Goal: Task Accomplishment & Management: Use online tool/utility

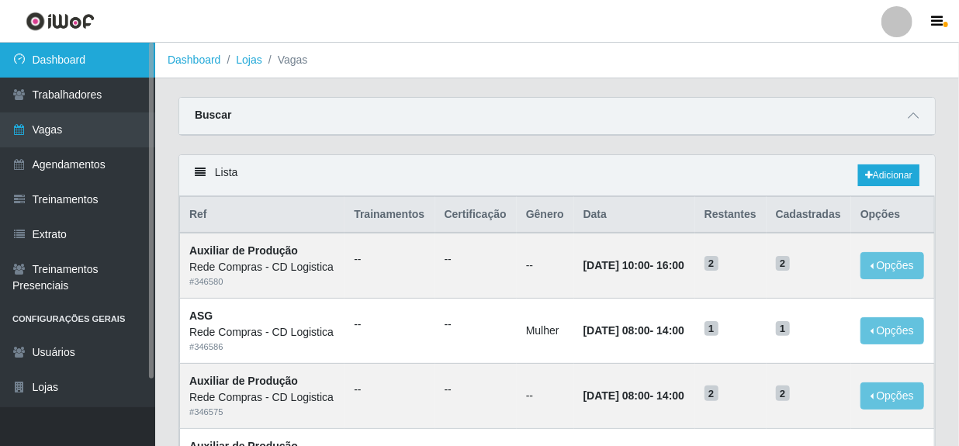
click at [54, 64] on link "Dashboard" at bounding box center [77, 60] width 155 height 35
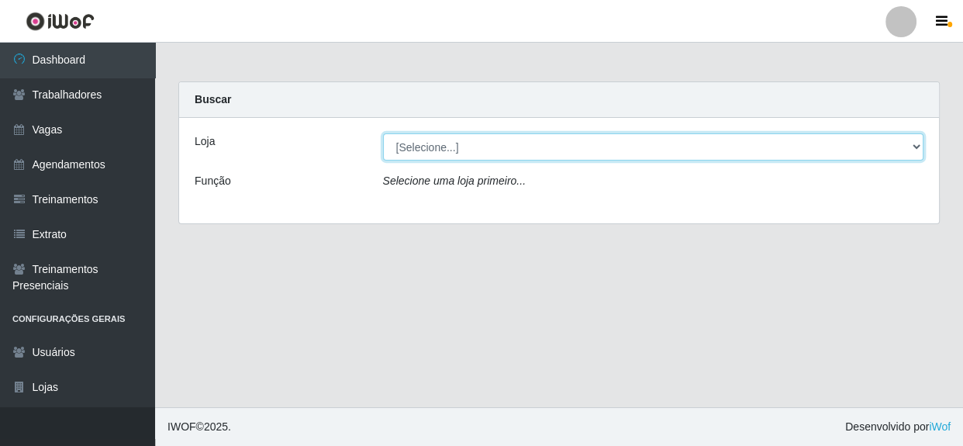
click at [450, 149] on select "[Selecione...] Rede Compras - CD Logistica" at bounding box center [653, 146] width 541 height 27
select select "429"
click at [383, 133] on select "[Selecione...] Rede Compras - CD Logistica" at bounding box center [653, 146] width 541 height 27
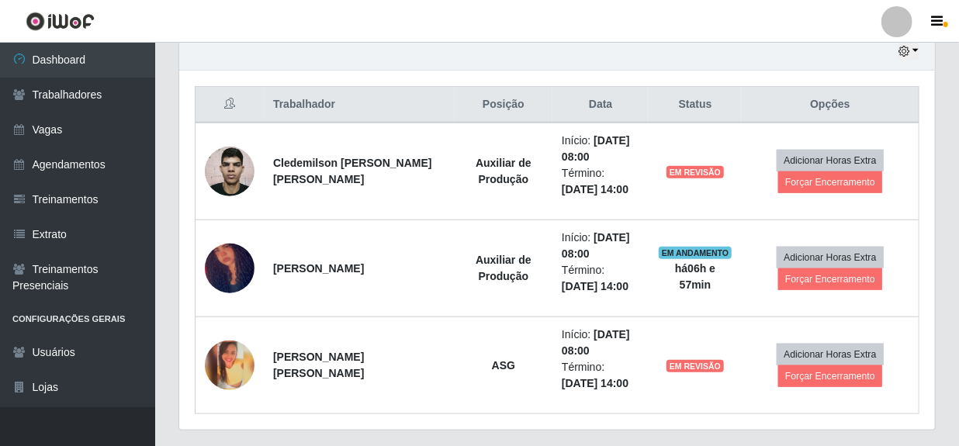
scroll to position [564, 0]
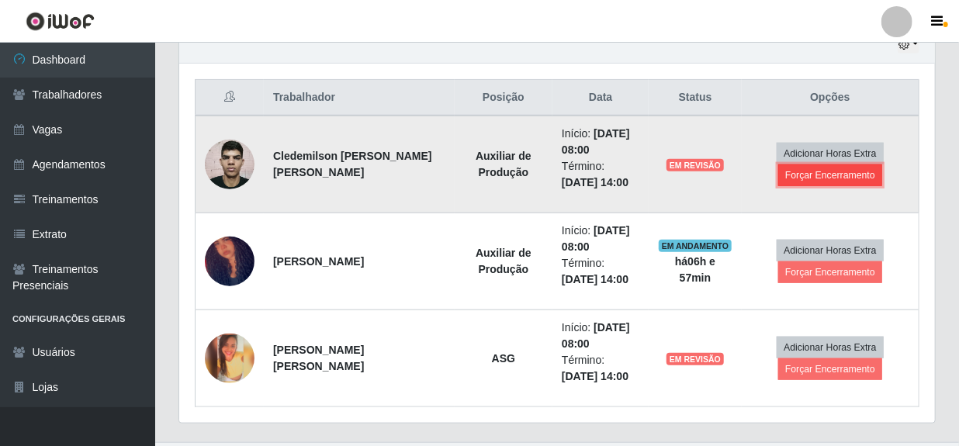
click at [795, 180] on button "Forçar Encerramento" at bounding box center [830, 175] width 104 height 22
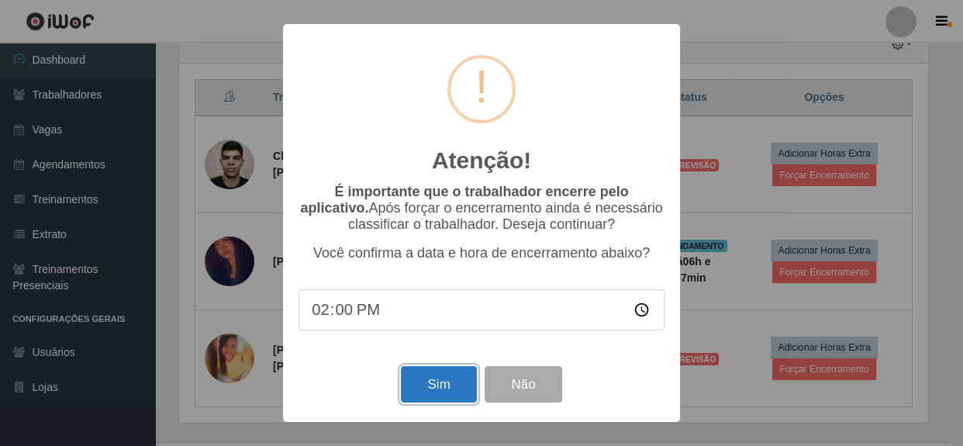
click at [446, 389] on button "Sim" at bounding box center [438, 384] width 75 height 36
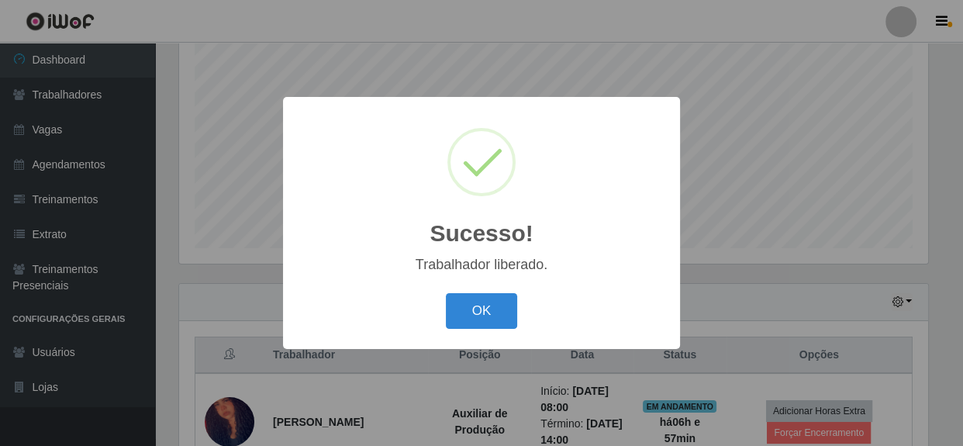
click at [442, 316] on div "OK Cancel" at bounding box center [482, 311] width 366 height 44
click at [465, 316] on button "OK" at bounding box center [482, 311] width 72 height 36
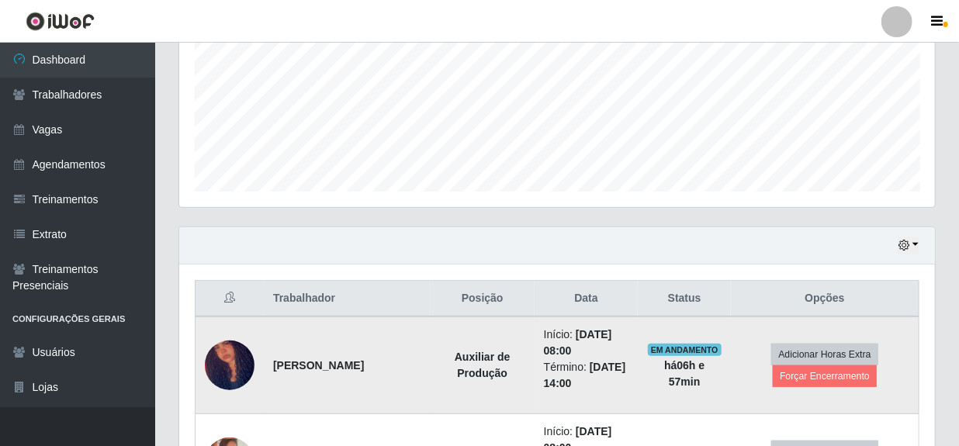
scroll to position [500, 0]
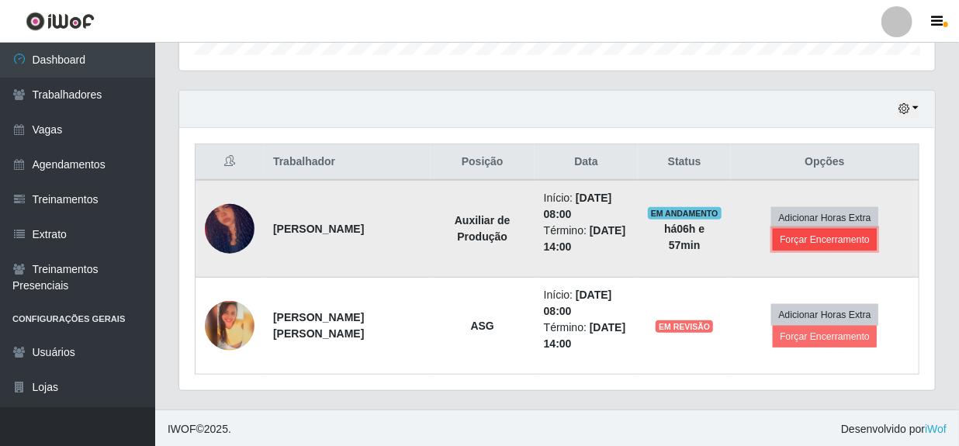
click at [820, 244] on button "Forçar Encerramento" at bounding box center [825, 240] width 104 height 22
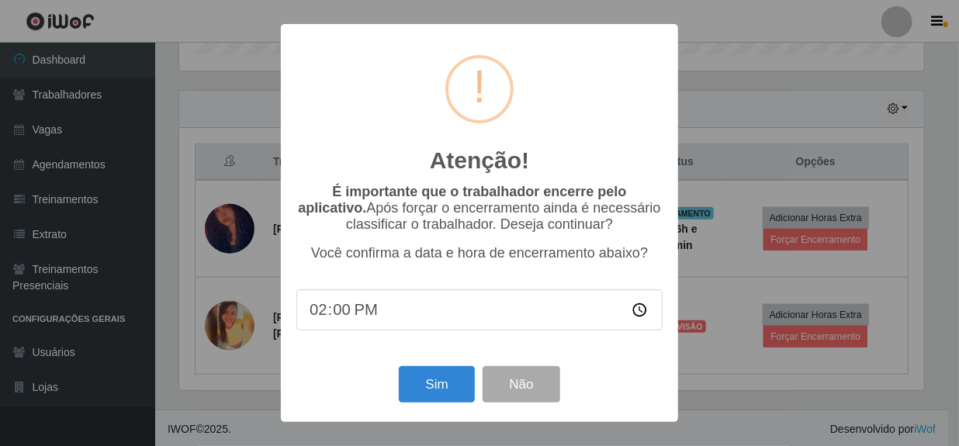
scroll to position [322, 749]
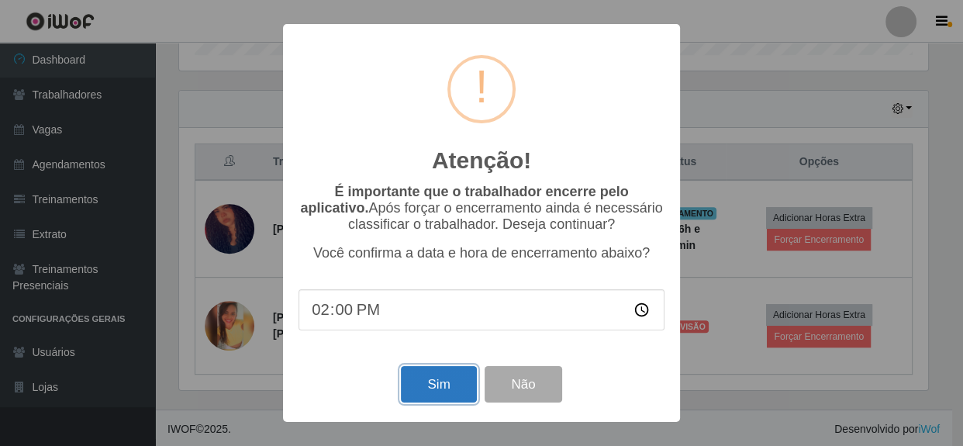
click at [449, 396] on button "Sim" at bounding box center [438, 384] width 75 height 36
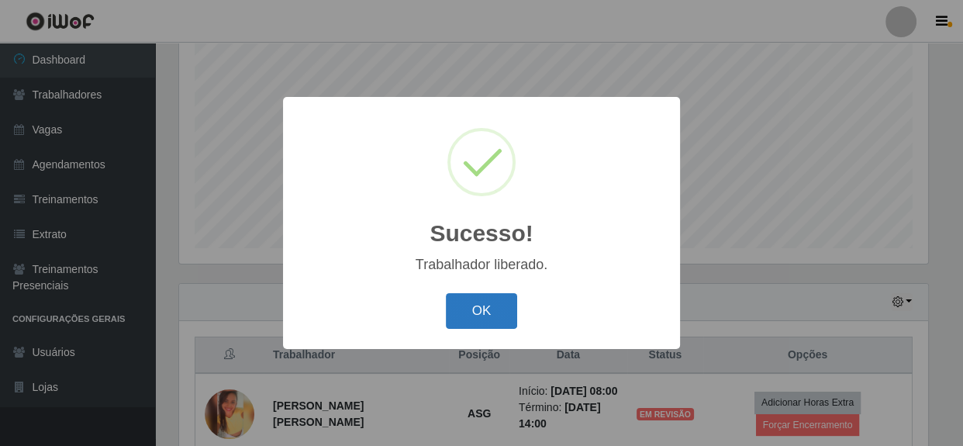
click at [467, 310] on button "OK" at bounding box center [482, 311] width 72 height 36
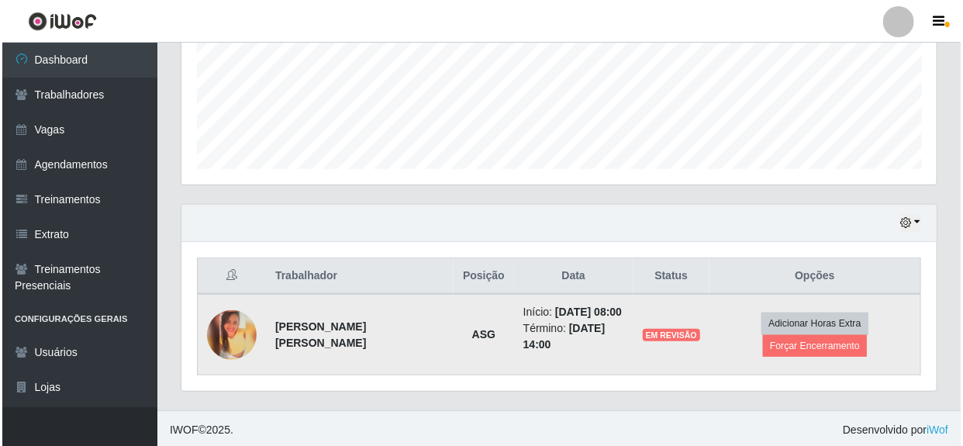
scroll to position [387, 0]
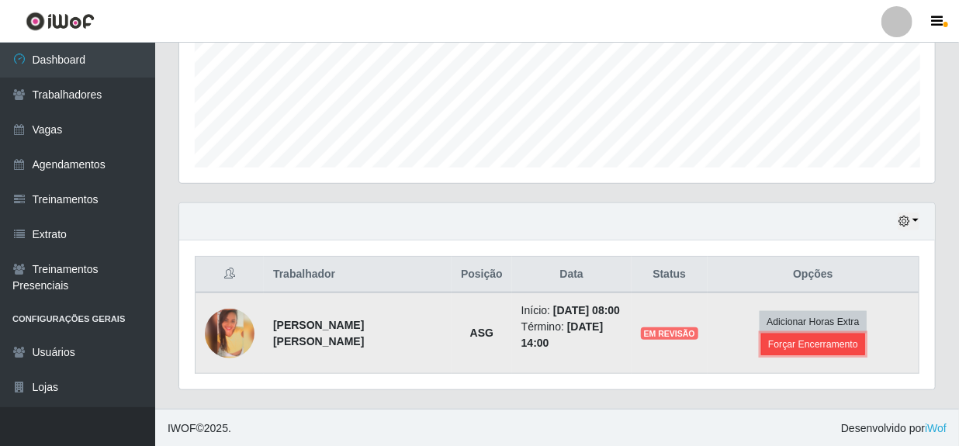
click at [790, 350] on button "Forçar Encerramento" at bounding box center [813, 345] width 104 height 22
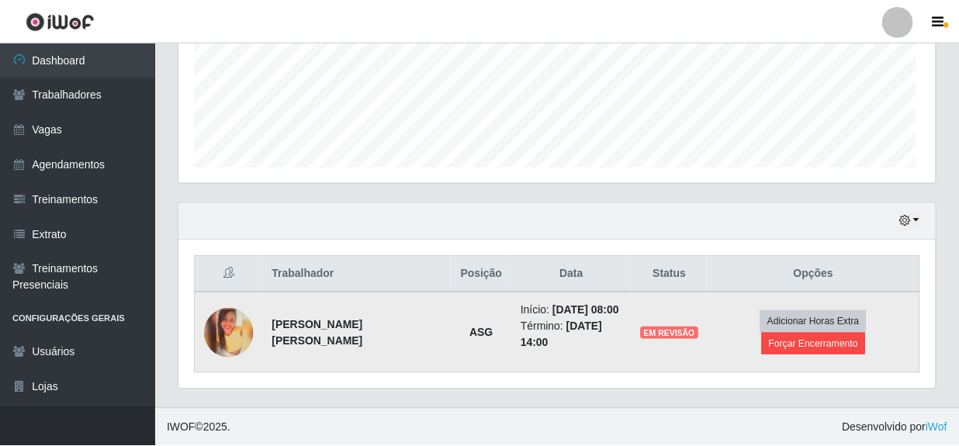
scroll to position [322, 749]
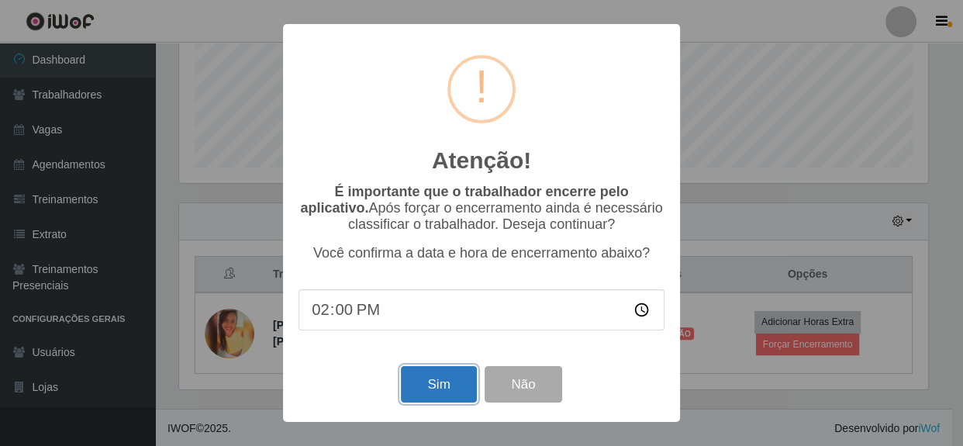
click at [439, 381] on button "Sim" at bounding box center [438, 384] width 75 height 36
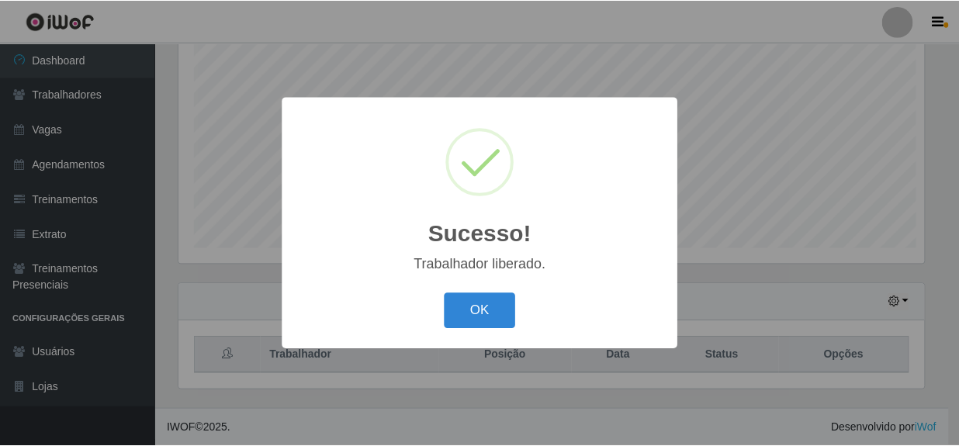
scroll to position [0, 0]
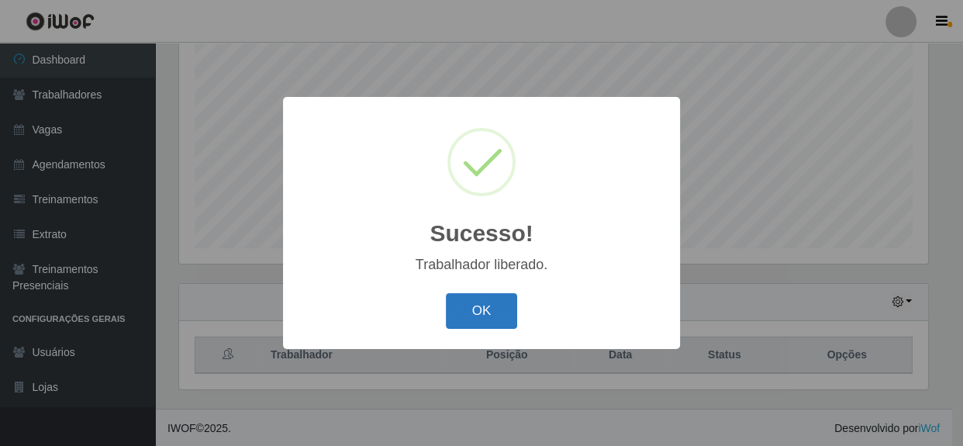
click at [471, 314] on button "OK" at bounding box center [482, 311] width 72 height 36
